Goal: Task Accomplishment & Management: Manage account settings

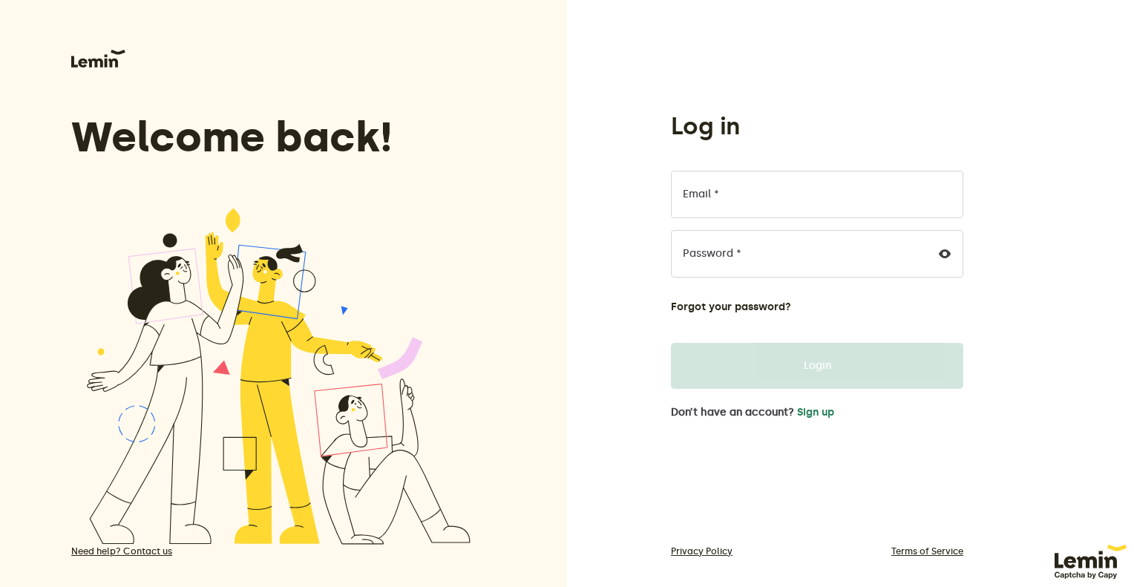
click at [689, 193] on label "Email *" at bounding box center [701, 194] width 36 height 12
click at [689, 193] on input "Email *" at bounding box center [817, 194] width 292 height 47
click at [691, 193] on input "Email *" at bounding box center [817, 194] width 292 height 47
type input "[EMAIL_ADDRESS][DOMAIN_NAME]"
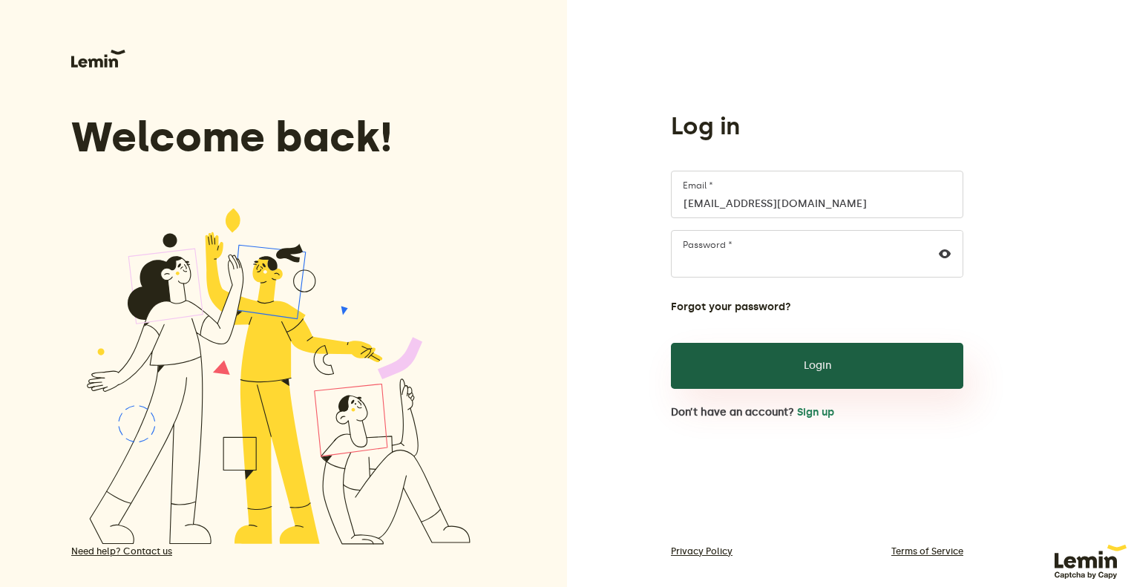
click at [806, 367] on button "Login" at bounding box center [817, 366] width 292 height 46
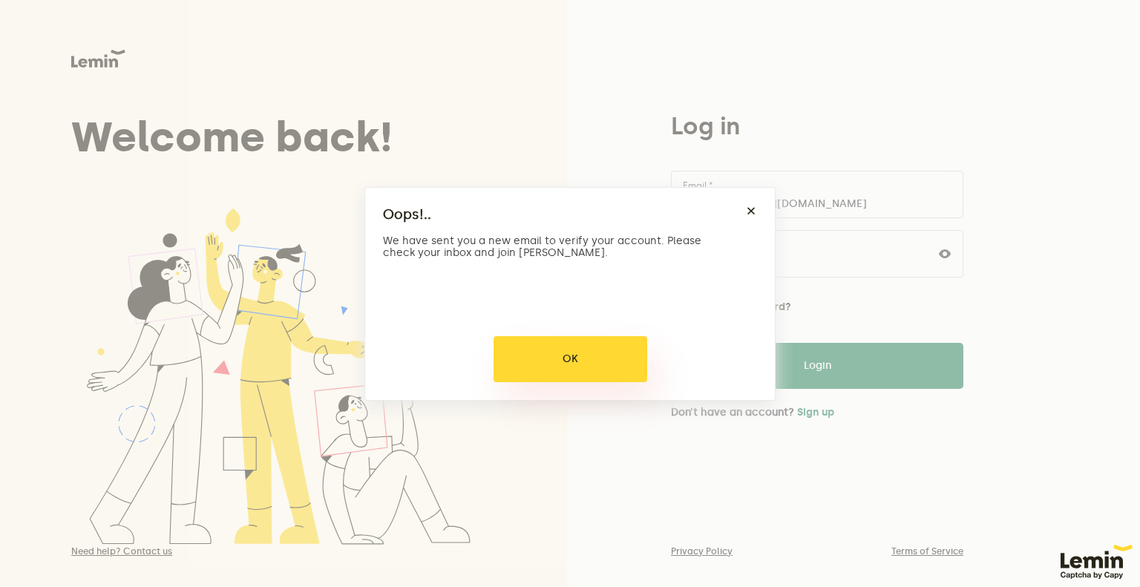
click at [602, 358] on button "OK" at bounding box center [570, 359] width 154 height 46
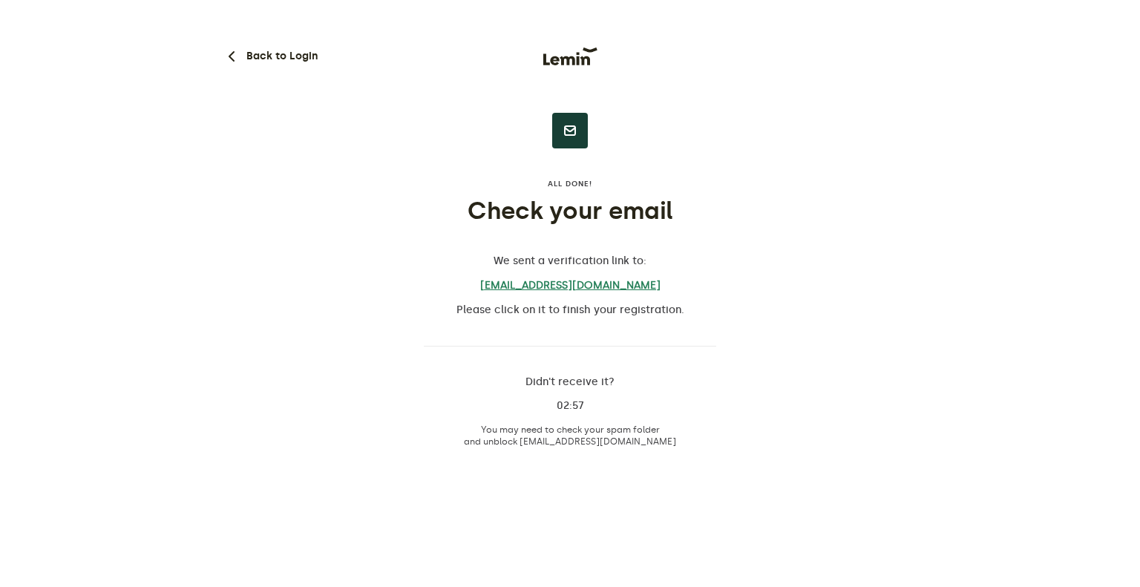
click at [573, 282] on link "[EMAIL_ADDRESS][DOMAIN_NAME]" at bounding box center [570, 285] width 292 height 13
